Goal: Information Seeking & Learning: Learn about a topic

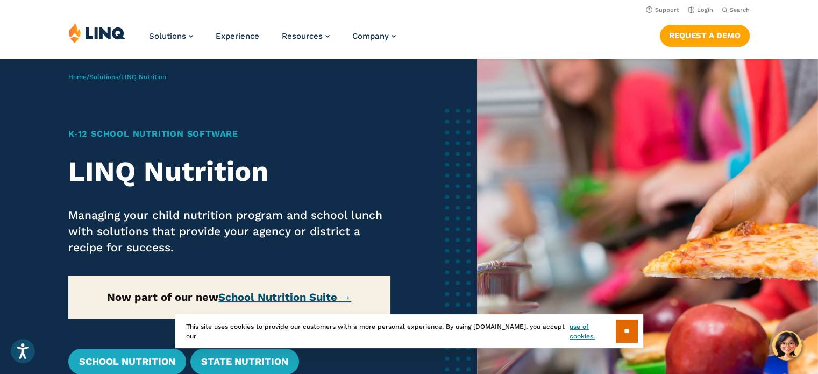
click at [278, 294] on link "School Nutrition Suite →" at bounding box center [284, 297] width 133 height 13
